Goal: Task Accomplishment & Management: Contribute content

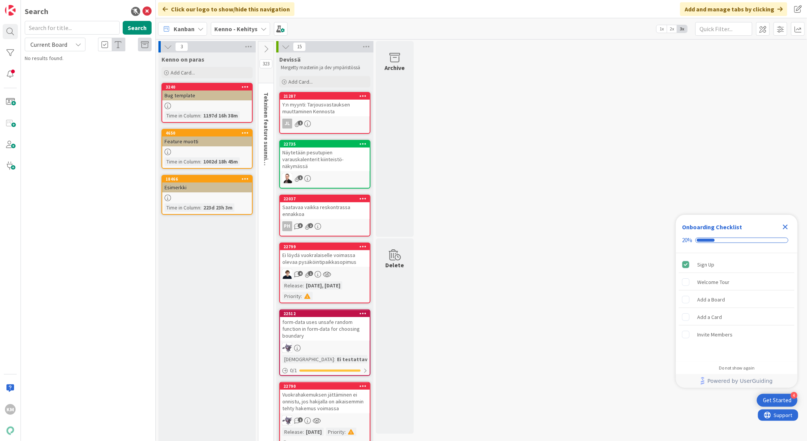
click at [783, 227] on icon "Close Checklist" at bounding box center [785, 226] width 9 height 9
click at [256, 27] on div "Kenno - Kehitys" at bounding box center [240, 29] width 59 height 14
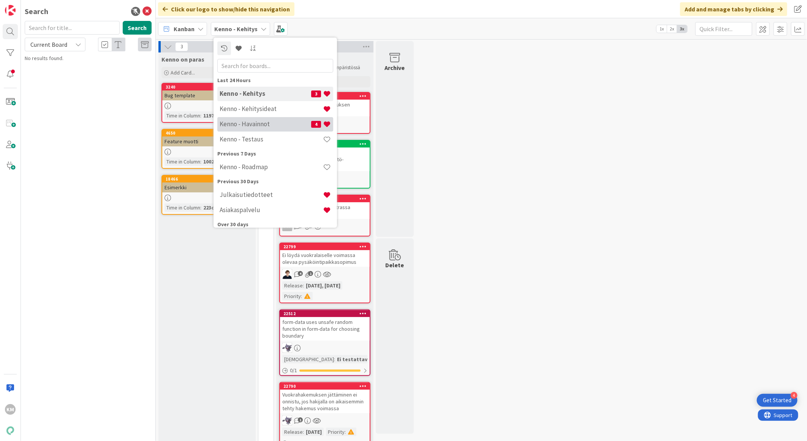
click at [240, 122] on h4 "Kenno - Havainnot" at bounding box center [266, 124] width 92 height 8
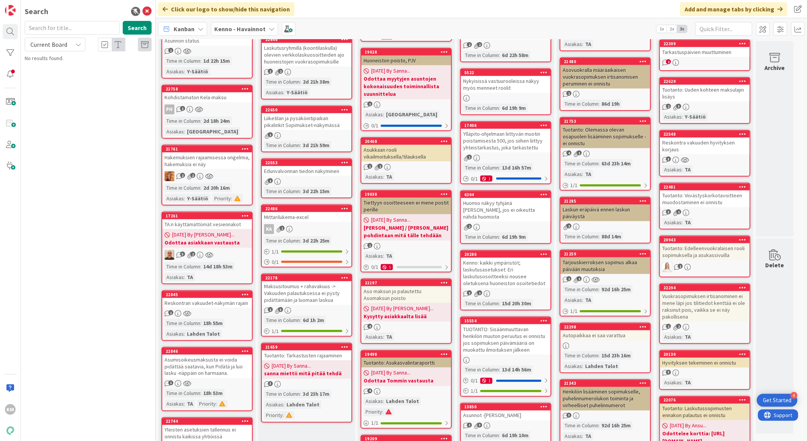
scroll to position [591, 0]
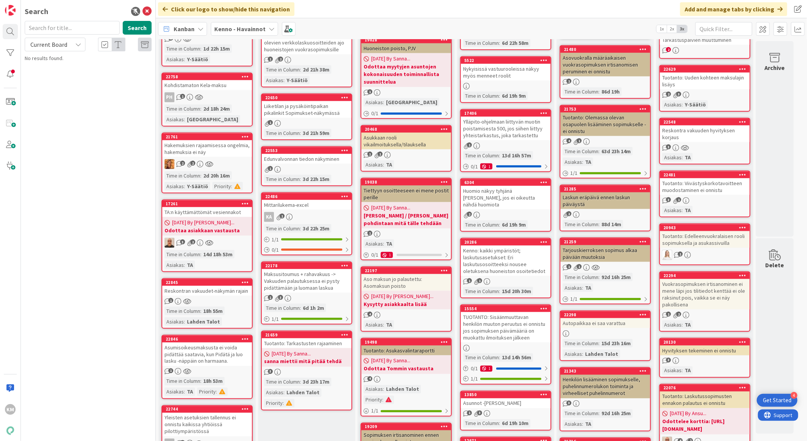
click at [226, 226] on b "Odottaa asiakkaan vastausta" at bounding box center [206, 230] width 85 height 8
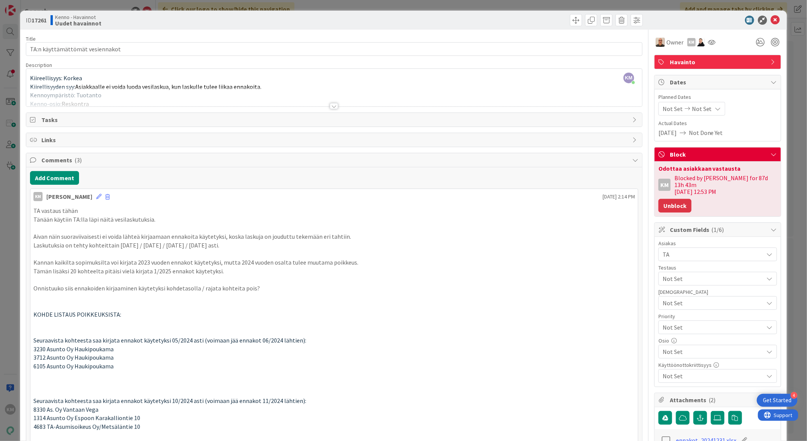
click at [665, 202] on button "Unblock" at bounding box center [674, 206] width 33 height 14
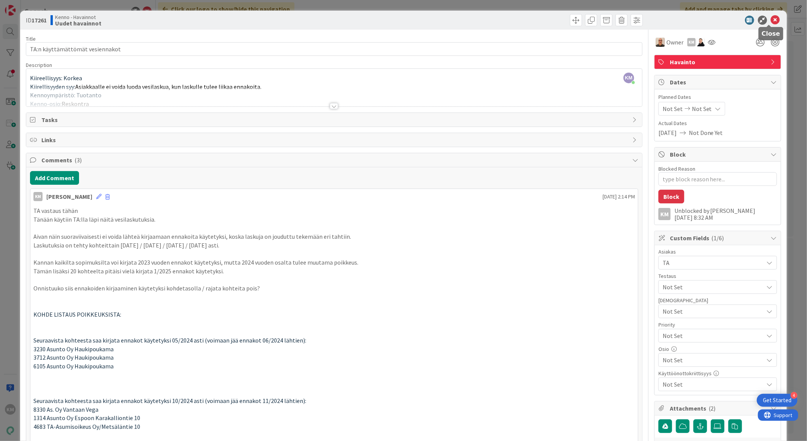
click at [771, 20] on icon at bounding box center [775, 20] width 9 height 9
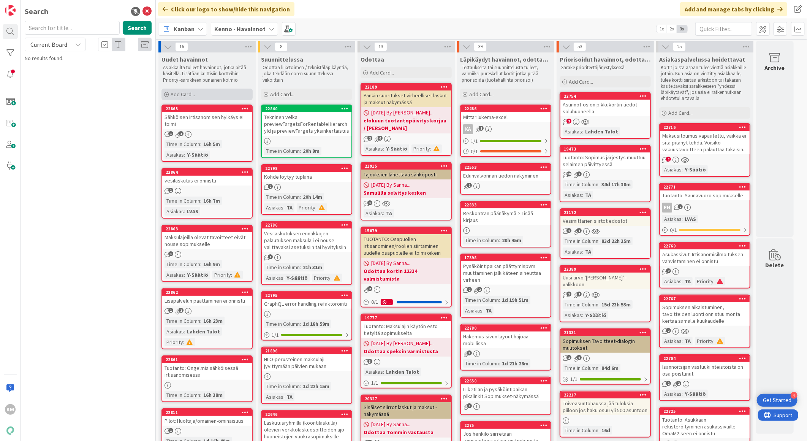
click at [198, 90] on div "Add Card..." at bounding box center [206, 94] width 91 height 11
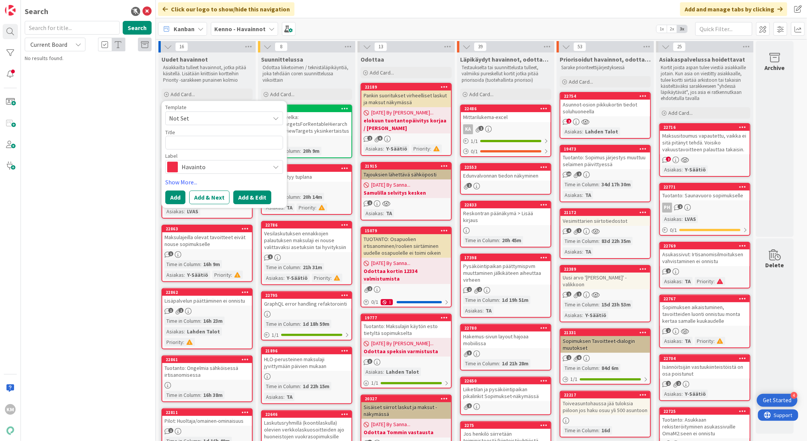
type textarea "x"
type textarea "koitimme tallentaa hakemus-ID:lle 7346 vapaavalintaista vakuutta (250€), mutta …"
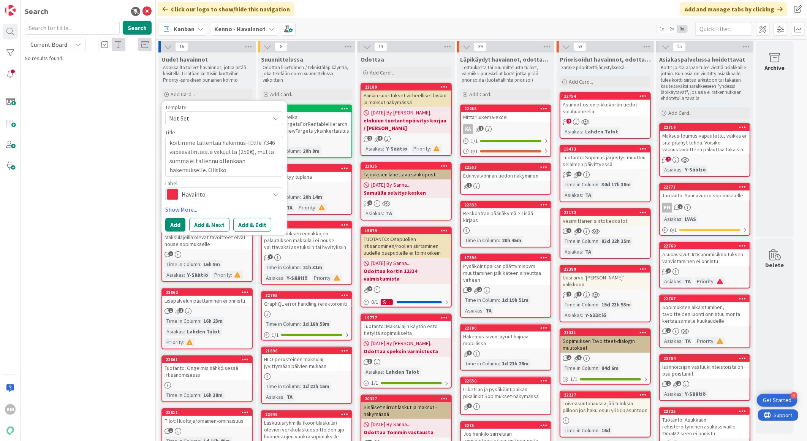
drag, startPoint x: 240, startPoint y: 172, endPoint x: 145, endPoint y: 128, distance: 105.4
click at [145, 128] on div "KM Search Search Current Board No results found. Click our logo to show/hide th…" at bounding box center [403, 220] width 807 height 441
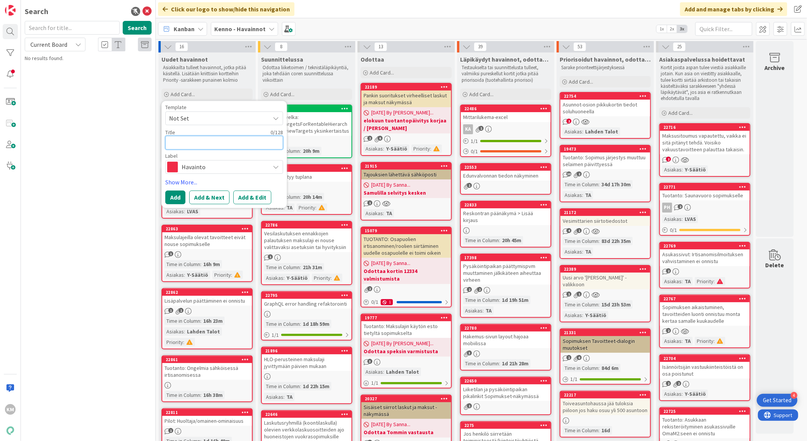
paste textarea "Hakemuskohtainen vakuus"
type textarea "x"
type textarea "Hakemuskohtainen vakuus"
click at [256, 196] on button "Add & Edit" at bounding box center [252, 197] width 38 height 14
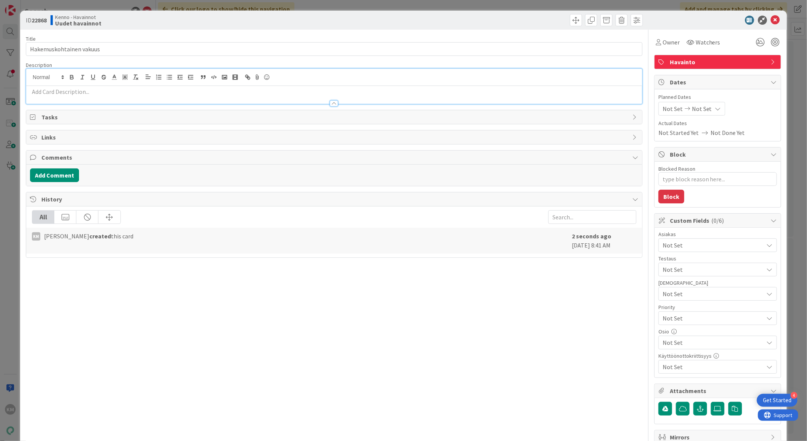
click at [80, 77] on div at bounding box center [334, 86] width 616 height 35
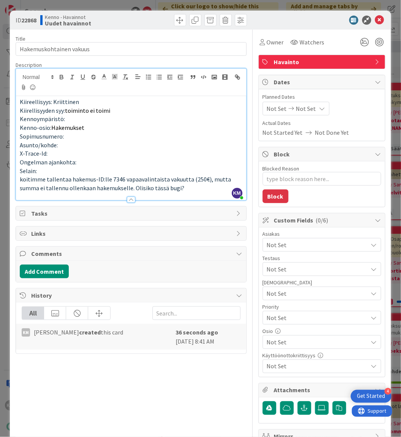
click at [202, 188] on p "koitimme tallentaa hakemus-ID:lle 7346 vapaavalintaista vakuutta (250€), mutta …" at bounding box center [131, 183] width 222 height 17
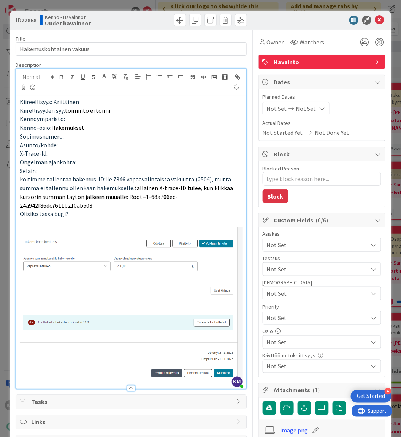
type textarea "x"
click at [135, 188] on span "tällainen X-trace-ID tulee, kun klikkaa kursorin summan täytön jälkeen muualle:…" at bounding box center [127, 196] width 214 height 25
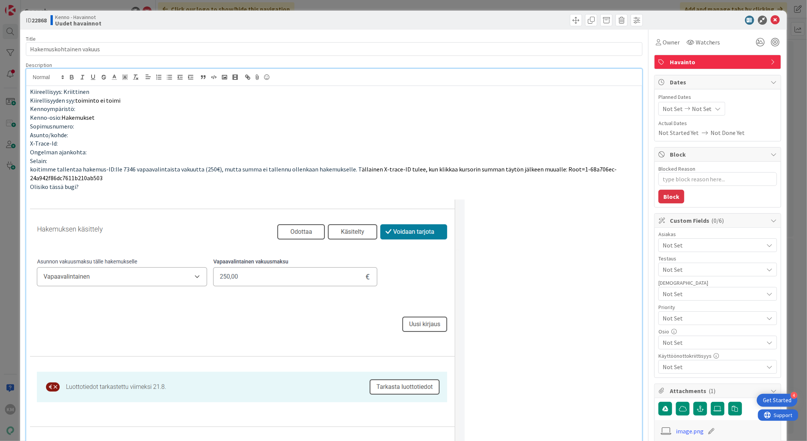
click at [42, 17] on b "22868" at bounding box center [39, 20] width 15 height 8
copy b "22868"
click at [506, 153] on p "Ongelman ajankohta:" at bounding box center [334, 152] width 608 height 9
click at [697, 59] on span "Havainto" at bounding box center [718, 61] width 97 height 9
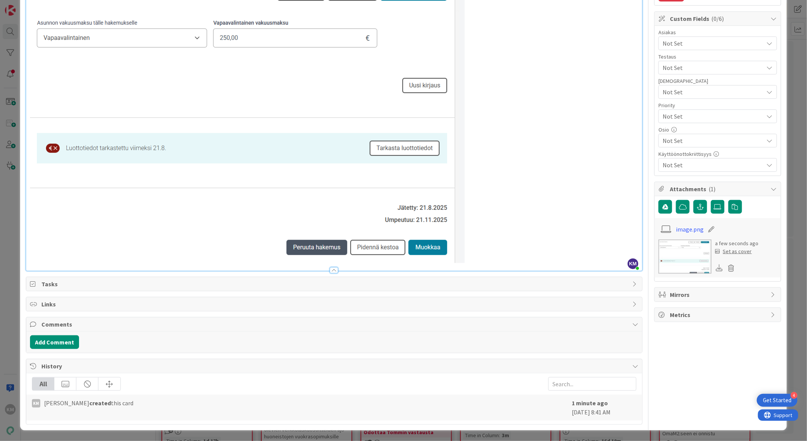
scroll to position [239, 0]
click at [60, 340] on button "Add Comment" at bounding box center [54, 342] width 49 height 14
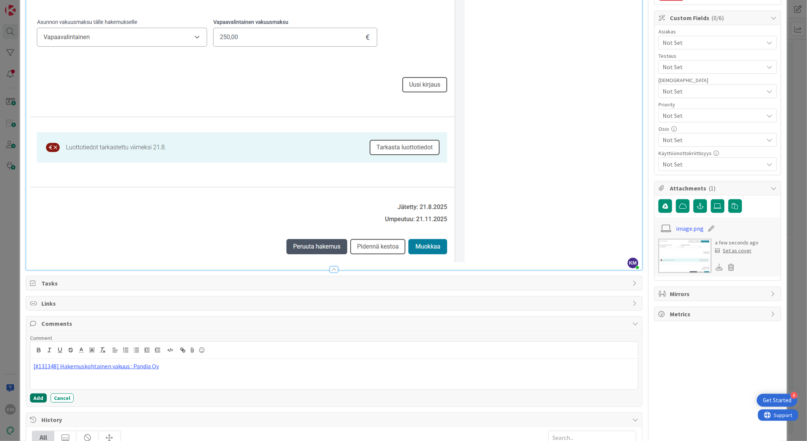
click at [39, 400] on button "Add" at bounding box center [38, 397] width 17 height 9
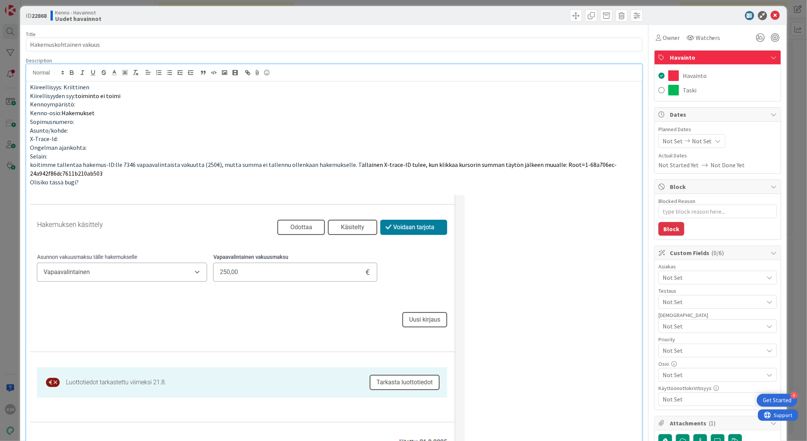
scroll to position [0, 0]
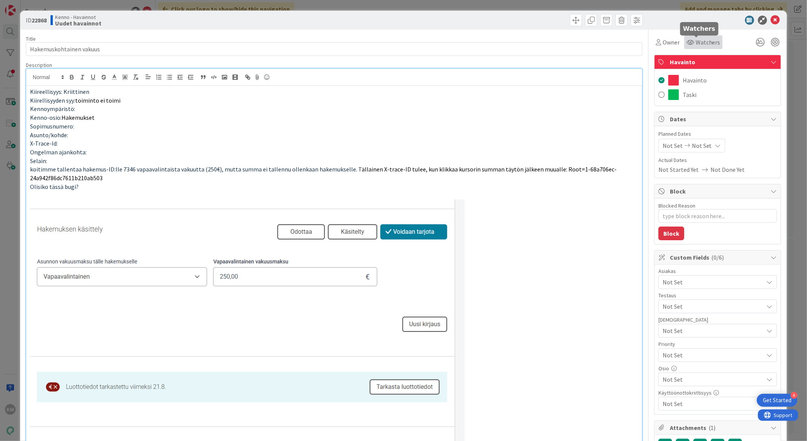
click at [696, 46] on span "Watchers" at bounding box center [708, 42] width 25 height 9
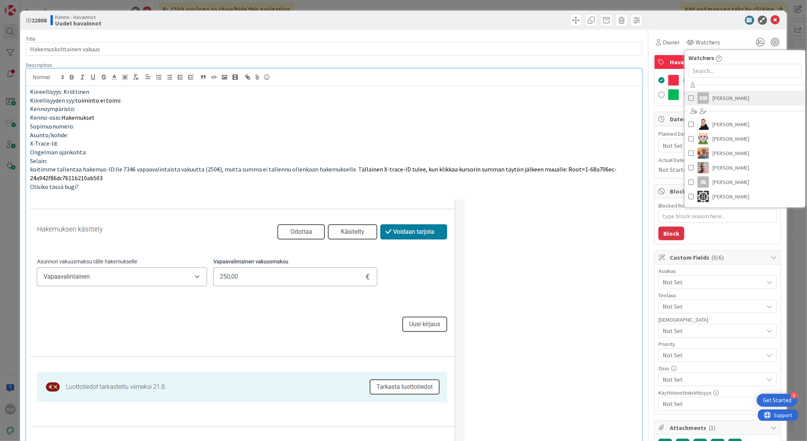
click at [717, 100] on span "[PERSON_NAME]" at bounding box center [731, 97] width 37 height 11
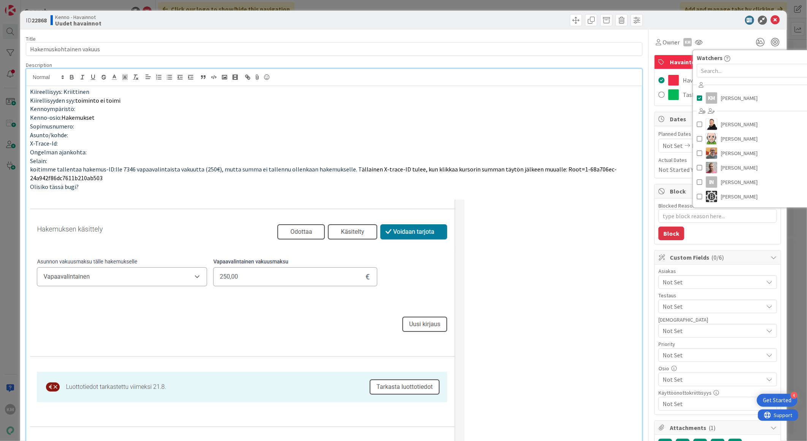
click at [593, 104] on p "Kiirellisyyden syy: toiminto ei toimi" at bounding box center [334, 100] width 608 height 9
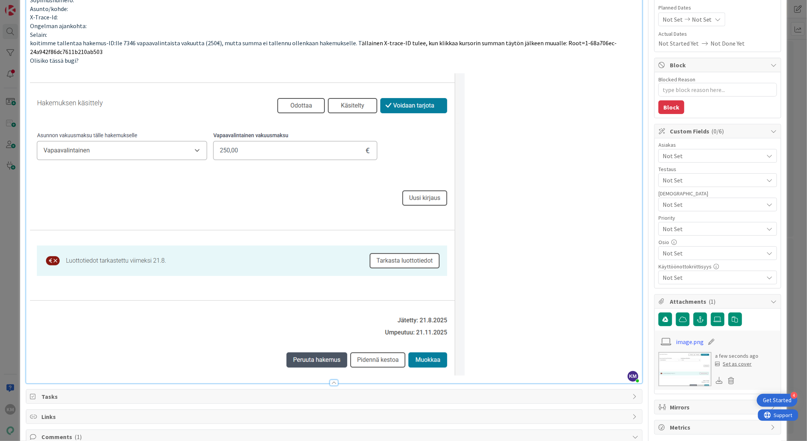
scroll to position [127, 0]
click at [682, 153] on span "Not Set" at bounding box center [713, 155] width 101 height 9
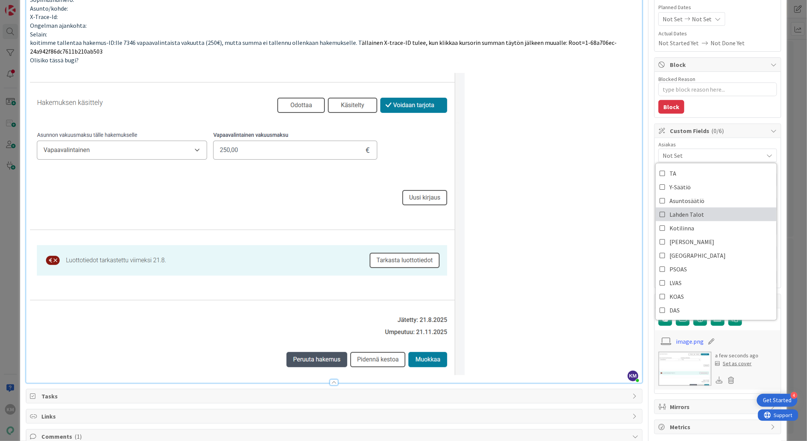
click at [685, 213] on span "Lahden Talot" at bounding box center [686, 214] width 35 height 11
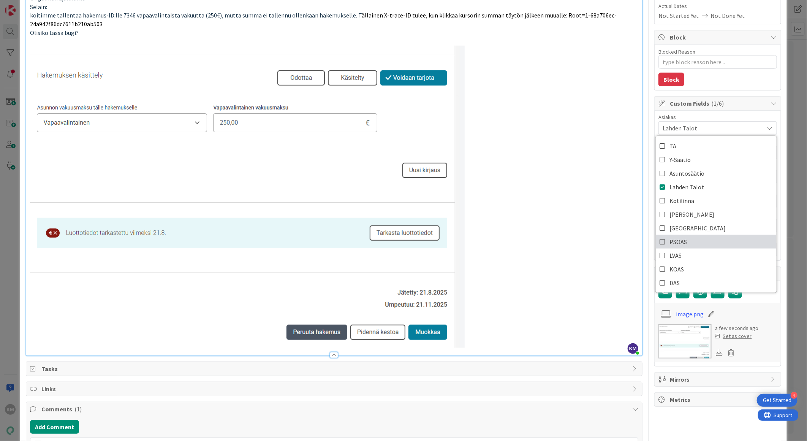
scroll to position [169, 0]
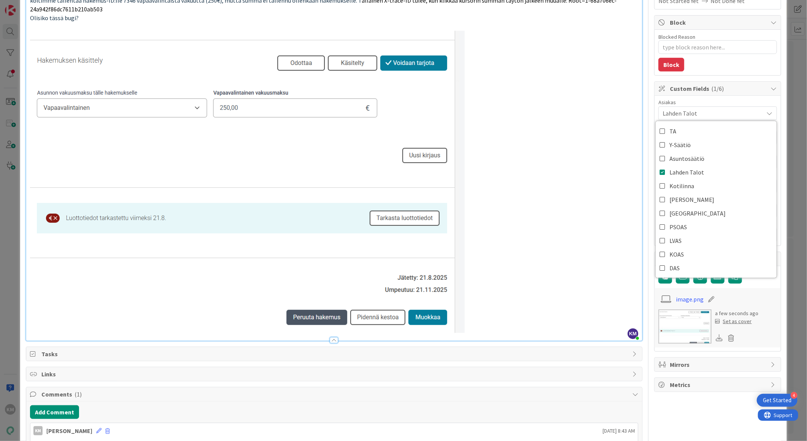
drag, startPoint x: 597, startPoint y: 180, endPoint x: 602, endPoint y: 194, distance: 15.5
click at [597, 180] on p at bounding box center [334, 182] width 608 height 302
click at [698, 183] on span "Not Set" at bounding box center [711, 186] width 97 height 11
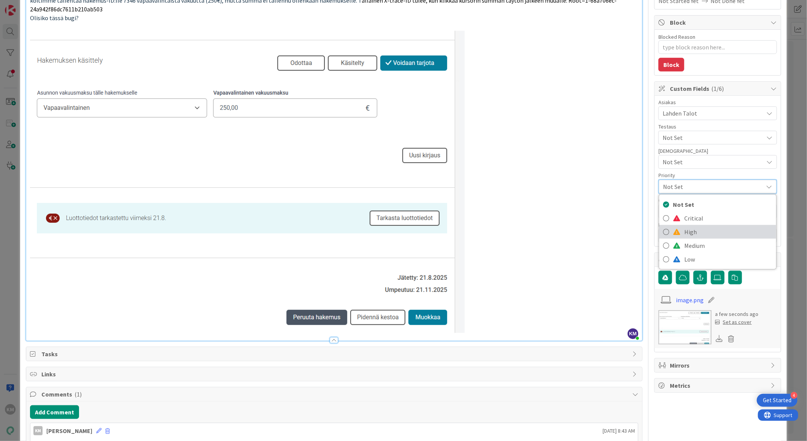
click at [684, 230] on span "High" at bounding box center [728, 231] width 88 height 11
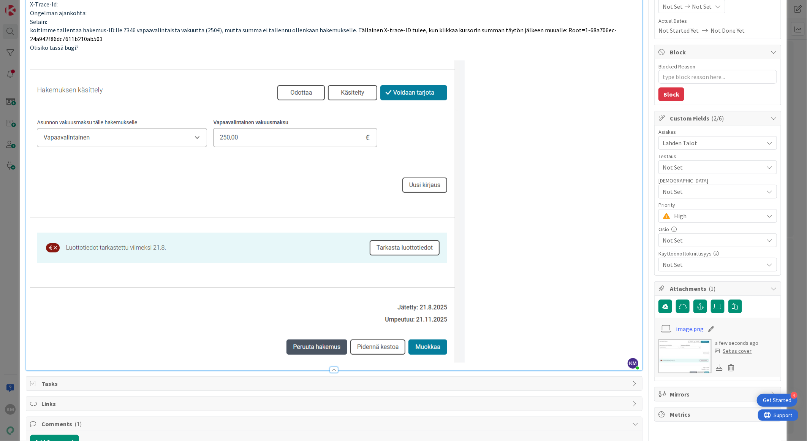
scroll to position [0, 0]
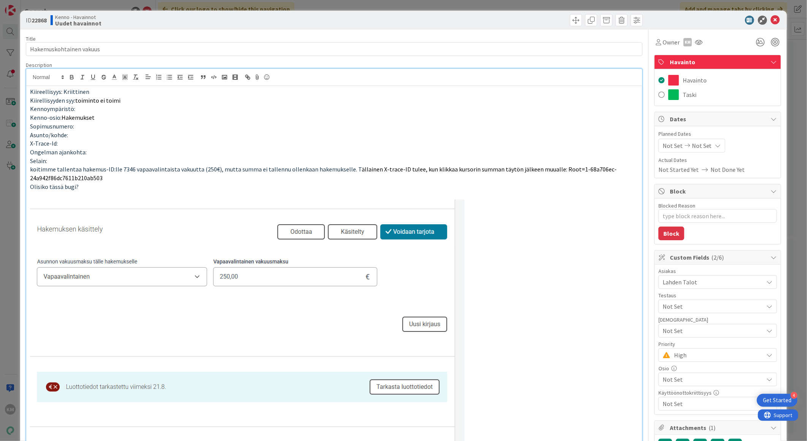
click at [40, 21] on b "22868" at bounding box center [39, 20] width 15 height 8
click at [41, 21] on b "22868" at bounding box center [39, 20] width 15 height 8
copy b "22868"
click at [771, 17] on icon at bounding box center [775, 20] width 9 height 9
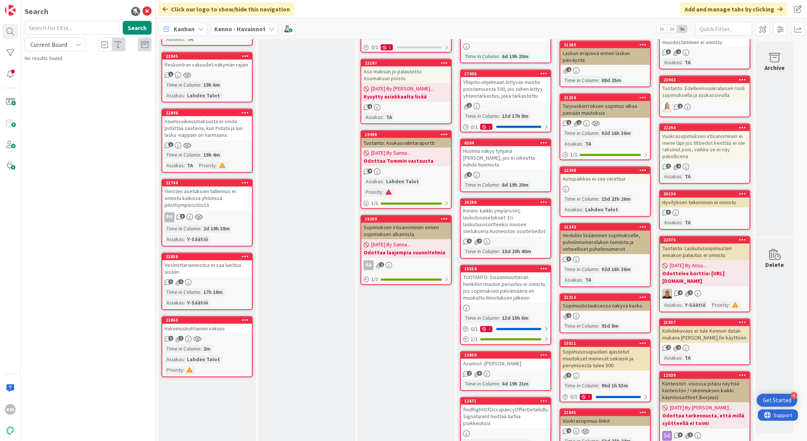
scroll to position [802, 0]
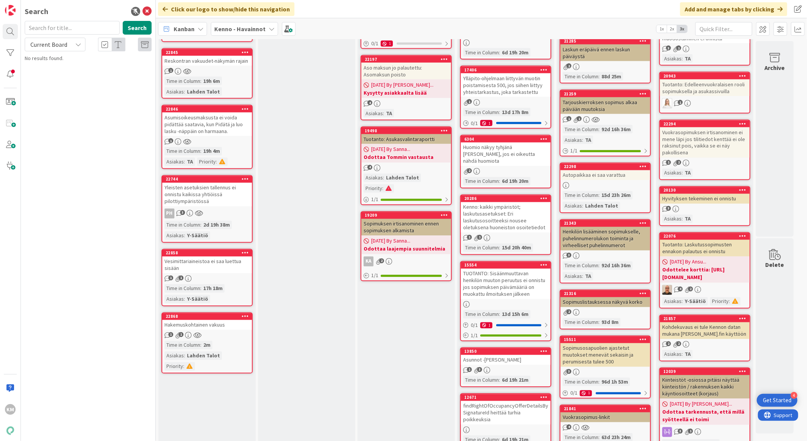
click at [255, 27] on b "Kenno - Havainnot" at bounding box center [239, 29] width 51 height 8
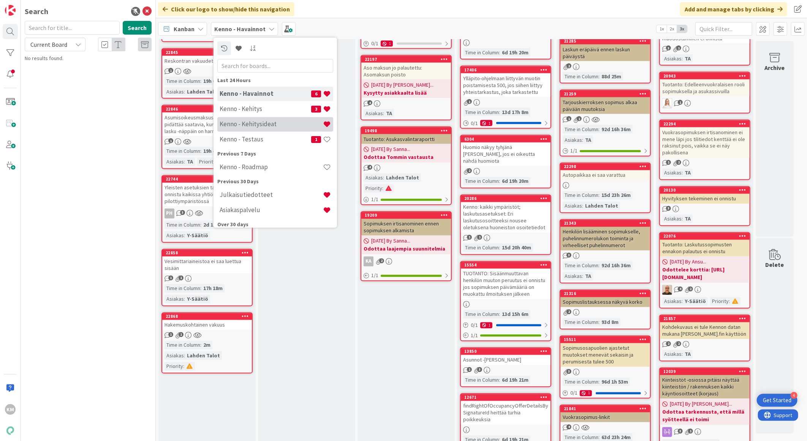
click at [258, 120] on h4 "Kenno - Kehitysideat" at bounding box center [271, 124] width 103 height 8
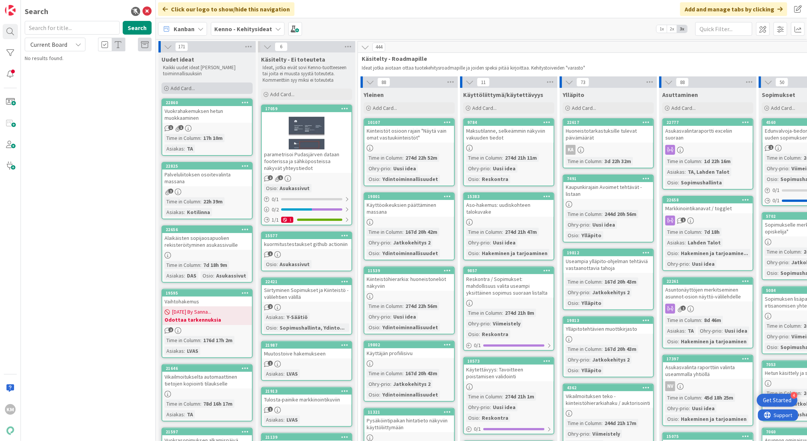
click at [199, 86] on div "Add Card..." at bounding box center [206, 87] width 91 height 11
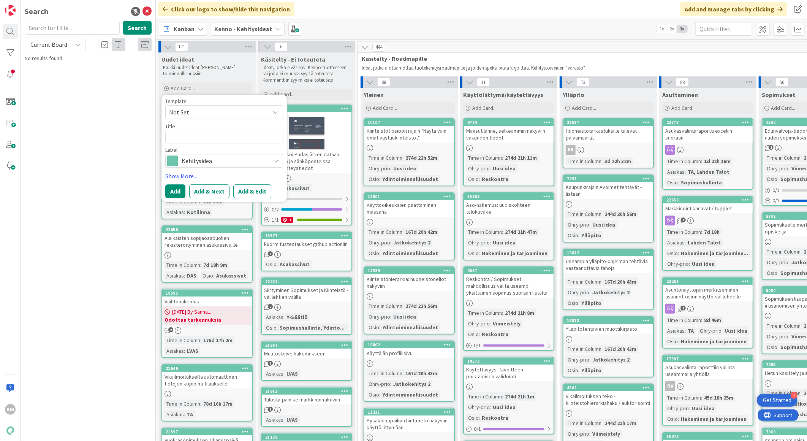
type textarea "x"
type textarea "Yksi syy lisää määräaikaiselle sopimukselle"
click at [244, 188] on button "Add & Edit" at bounding box center [252, 191] width 38 height 14
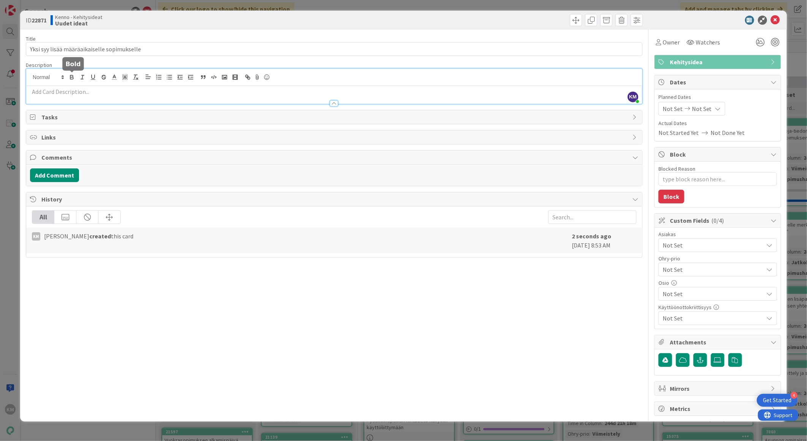
drag, startPoint x: 71, startPoint y: 75, endPoint x: 36, endPoint y: 97, distance: 41.5
drag, startPoint x: 36, startPoint y: 97, endPoint x: 33, endPoint y: 90, distance: 7.7
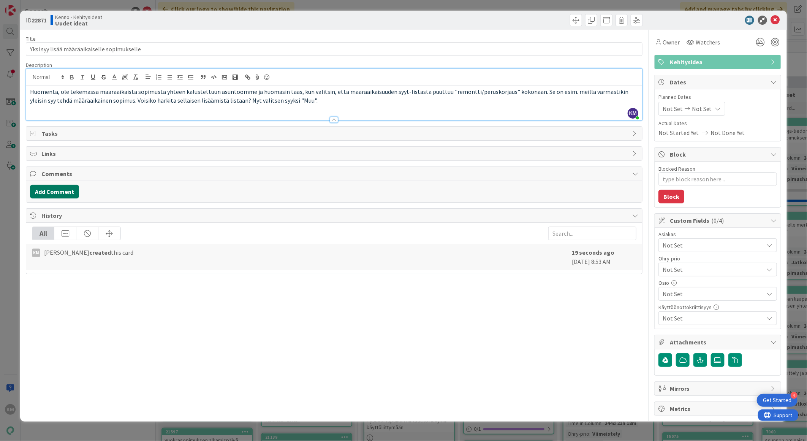
click at [68, 193] on button "Add Comment" at bounding box center [54, 192] width 49 height 14
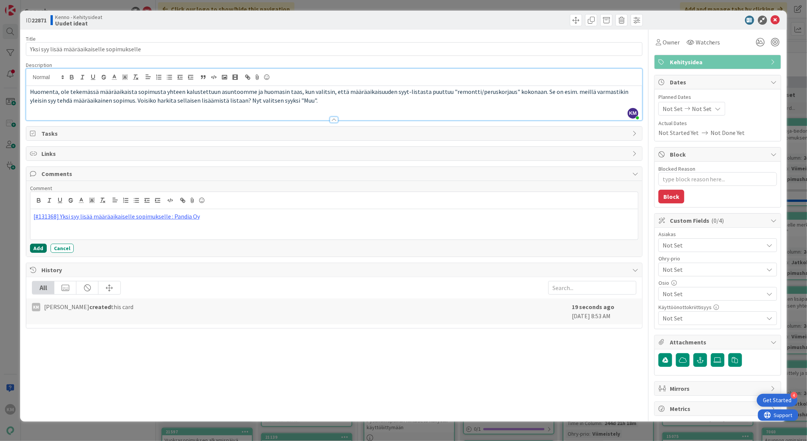
click at [38, 247] on button "Add" at bounding box center [38, 248] width 17 height 9
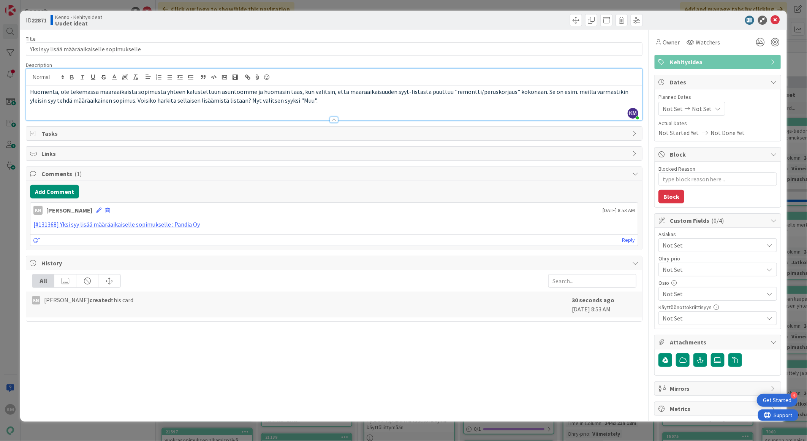
click at [670, 244] on span "Not Set" at bounding box center [713, 244] width 101 height 9
click at [686, 368] on link "LVAS" at bounding box center [716, 372] width 121 height 14
type textarea "x"
click at [571, 346] on div "Title 43 / 128 Yksi syy lisää määräaikaiselle sopimukselle Description KM [PERS…" at bounding box center [334, 223] width 617 height 386
click at [38, 20] on b "22871" at bounding box center [39, 20] width 15 height 8
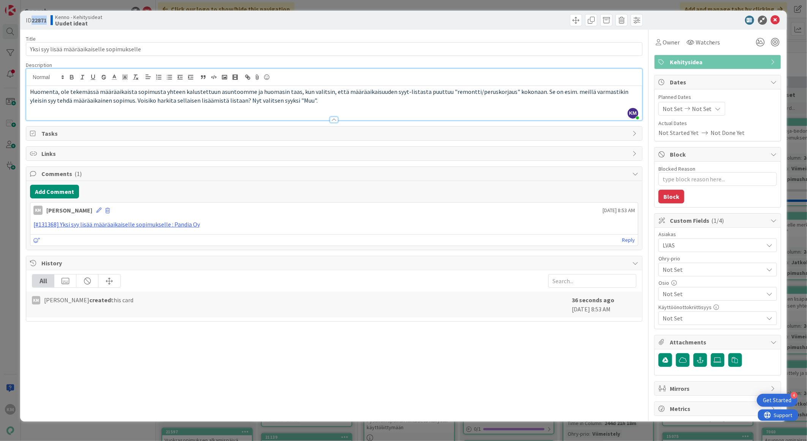
click at [38, 20] on b "22871" at bounding box center [39, 20] width 15 height 8
copy b "22871"
click at [775, 24] on icon at bounding box center [775, 20] width 9 height 9
